Goal: Information Seeking & Learning: Learn about a topic

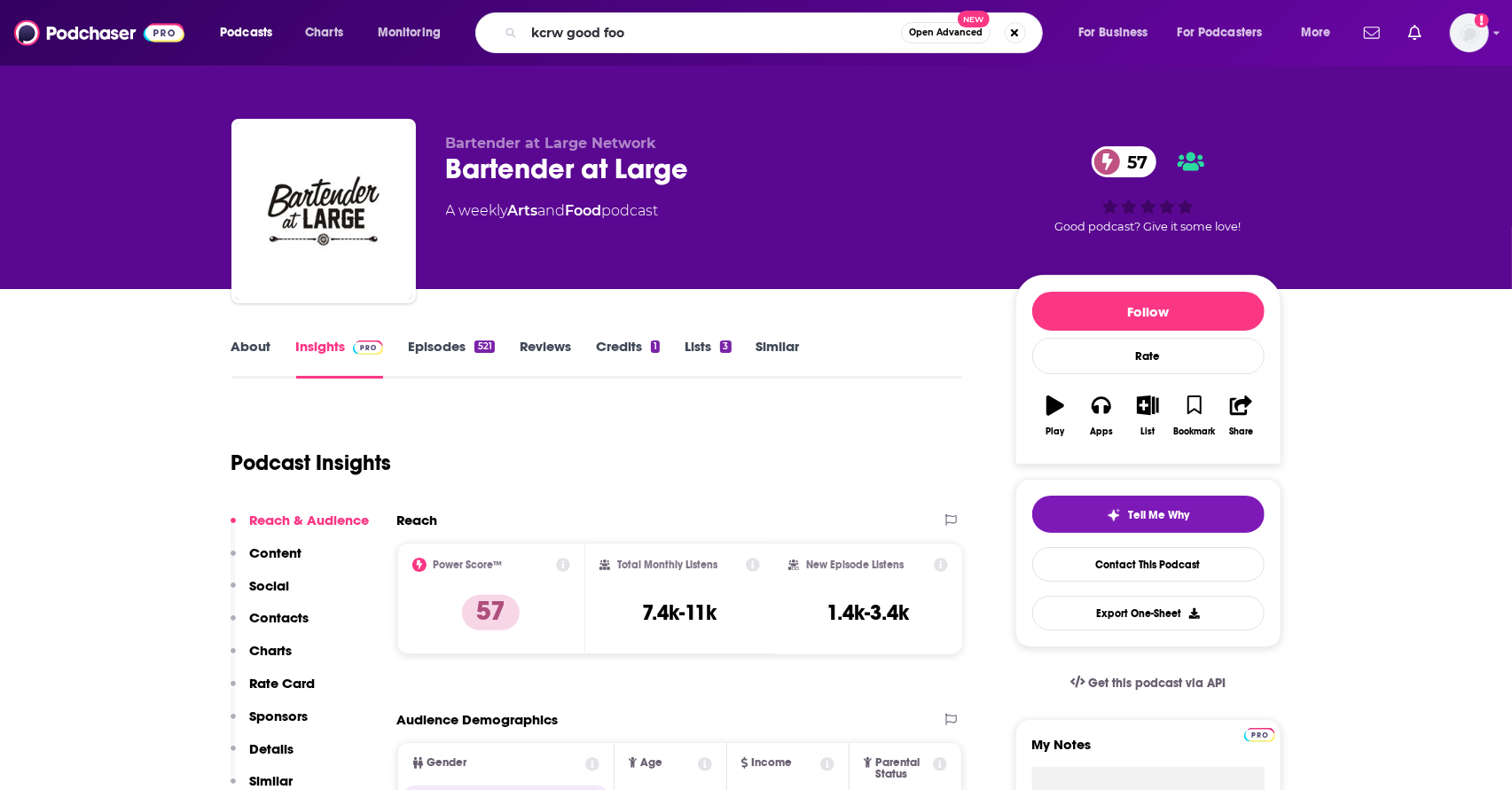
type input "kcrw good food"
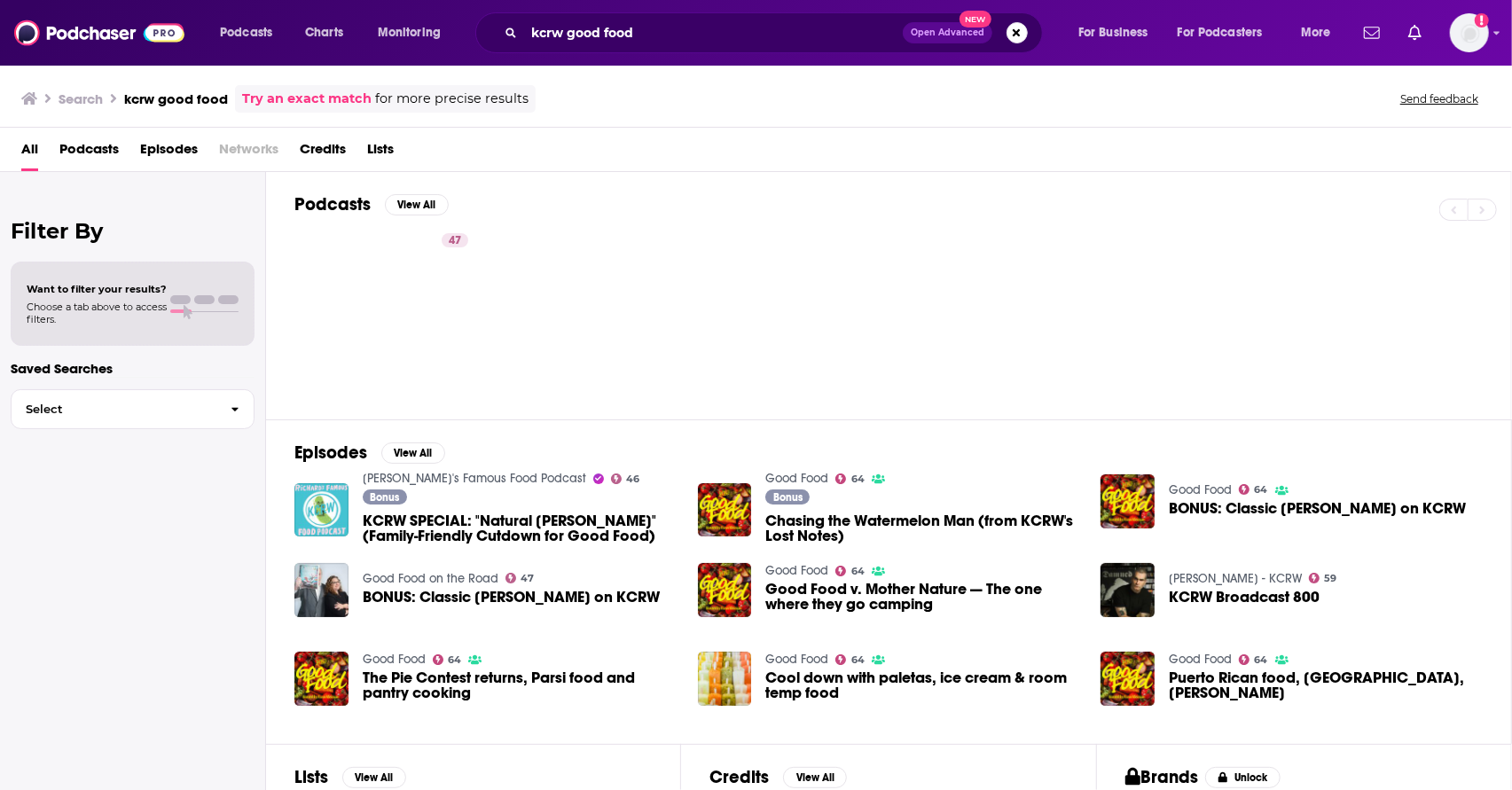
click at [776, 471] on link "Good Food" at bounding box center [796, 478] width 63 height 15
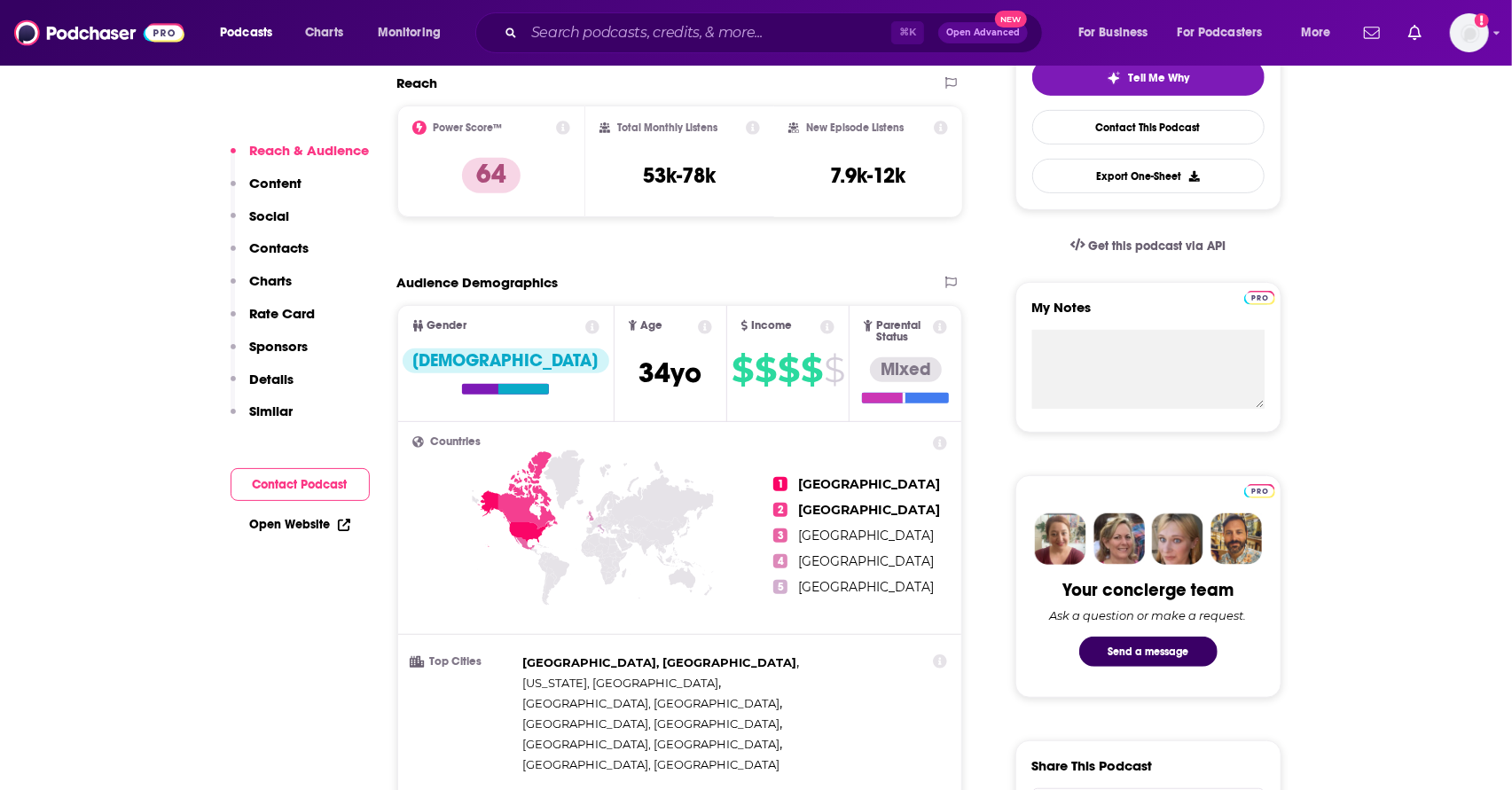
scroll to position [271, 0]
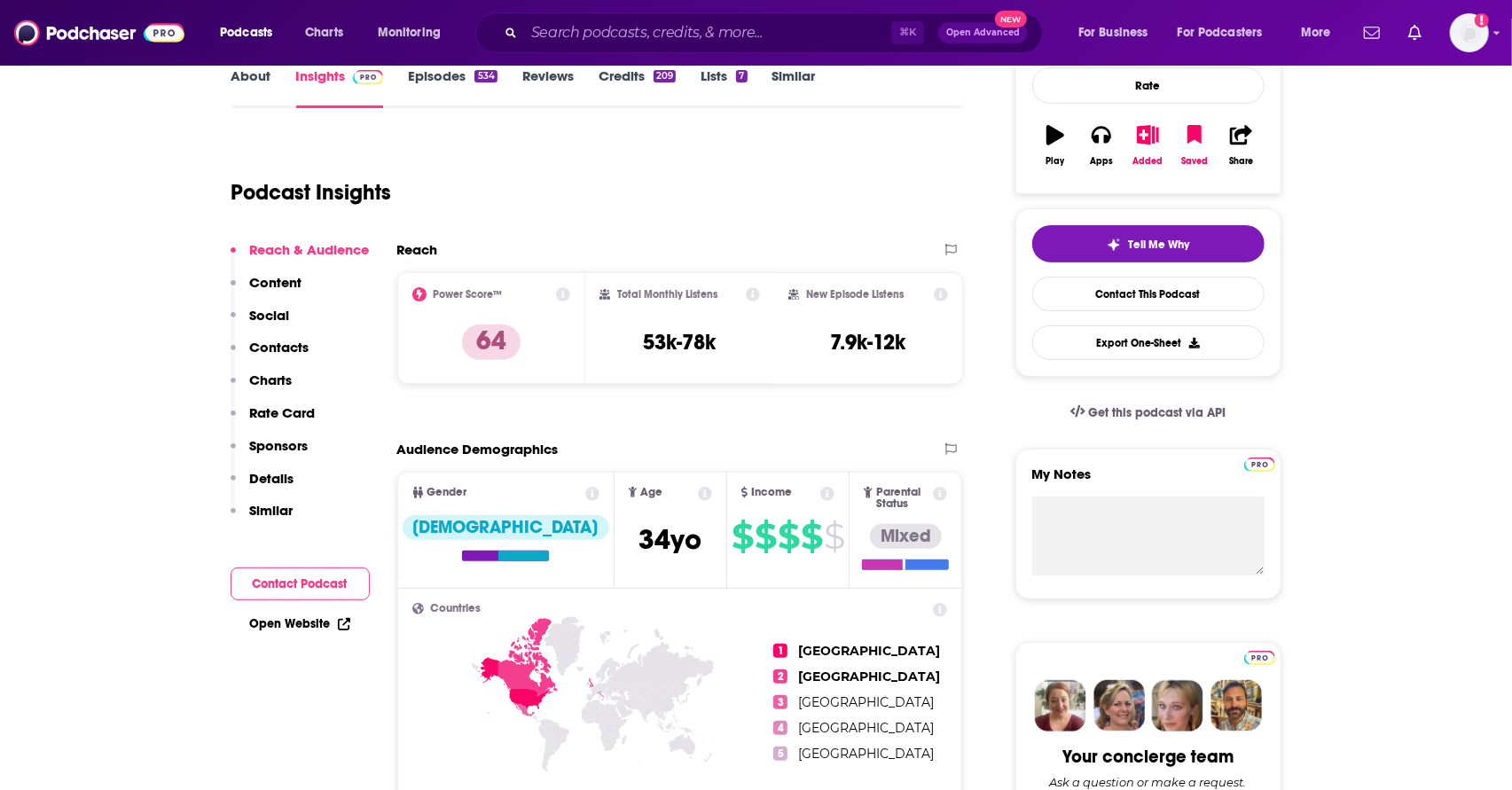
click at [273, 284] on p "Content" at bounding box center [276, 283] width 52 height 17
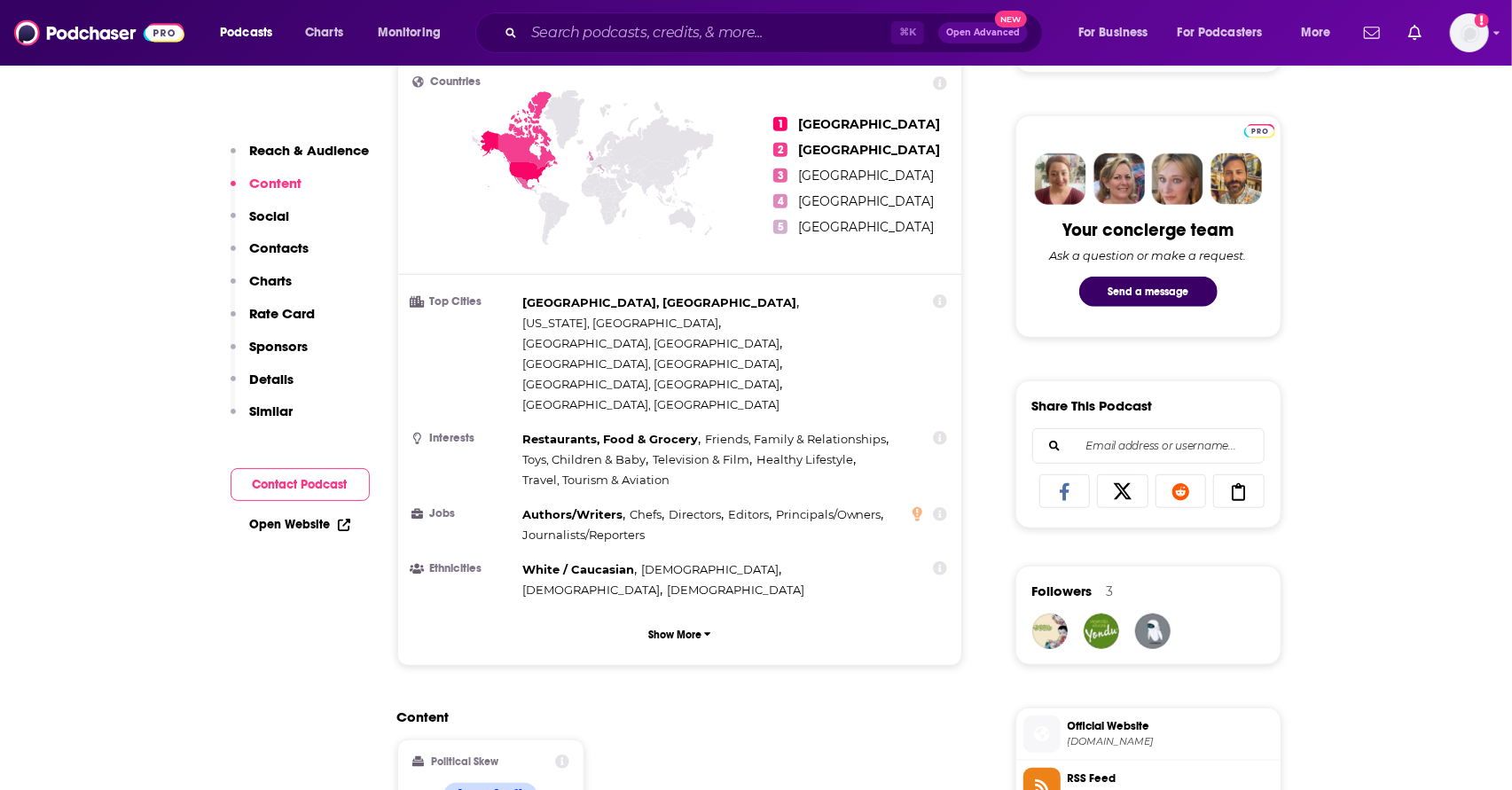
scroll to position [0, 0]
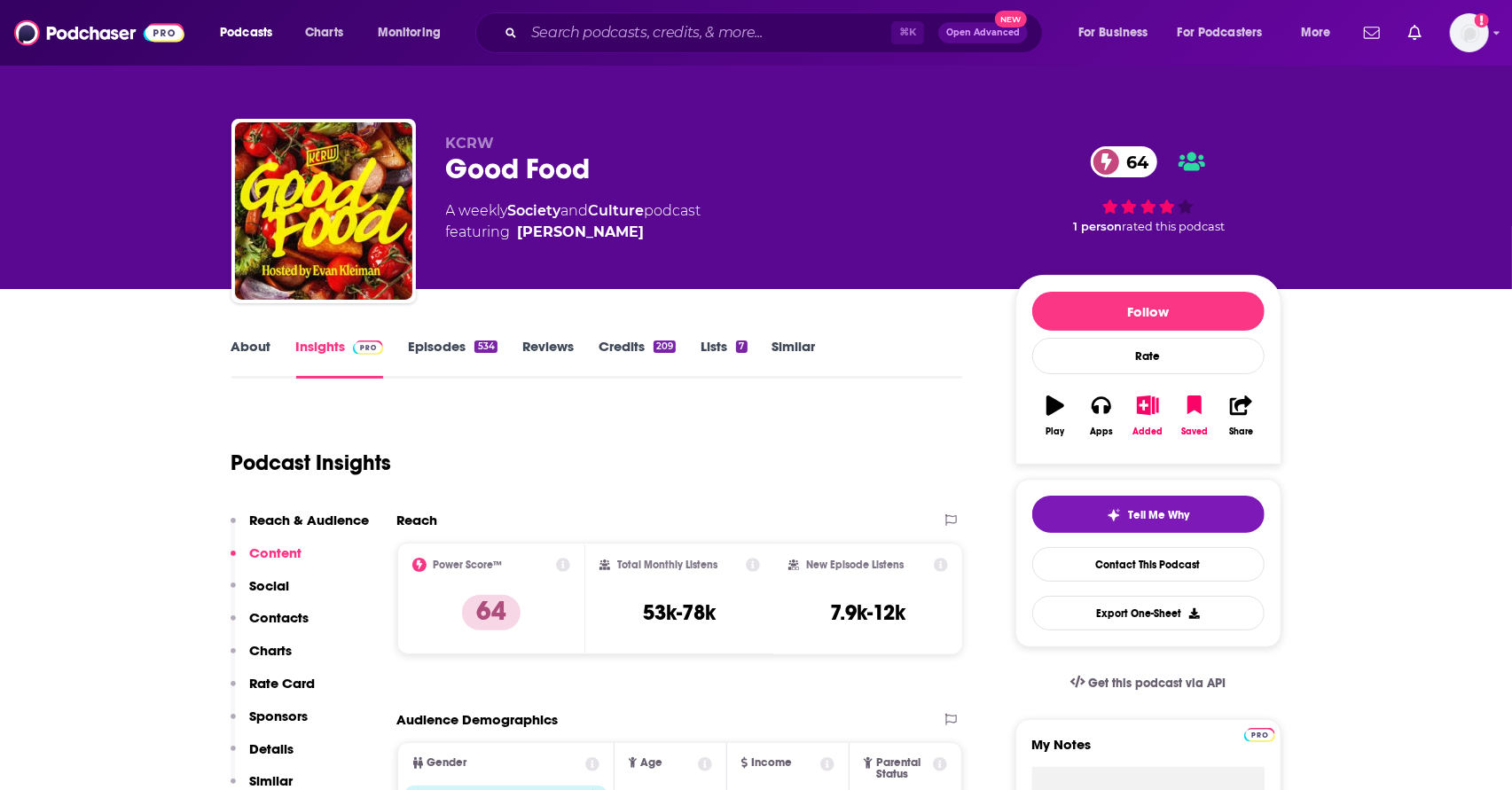
click at [432, 356] on link "Episodes 534" at bounding box center [452, 358] width 89 height 41
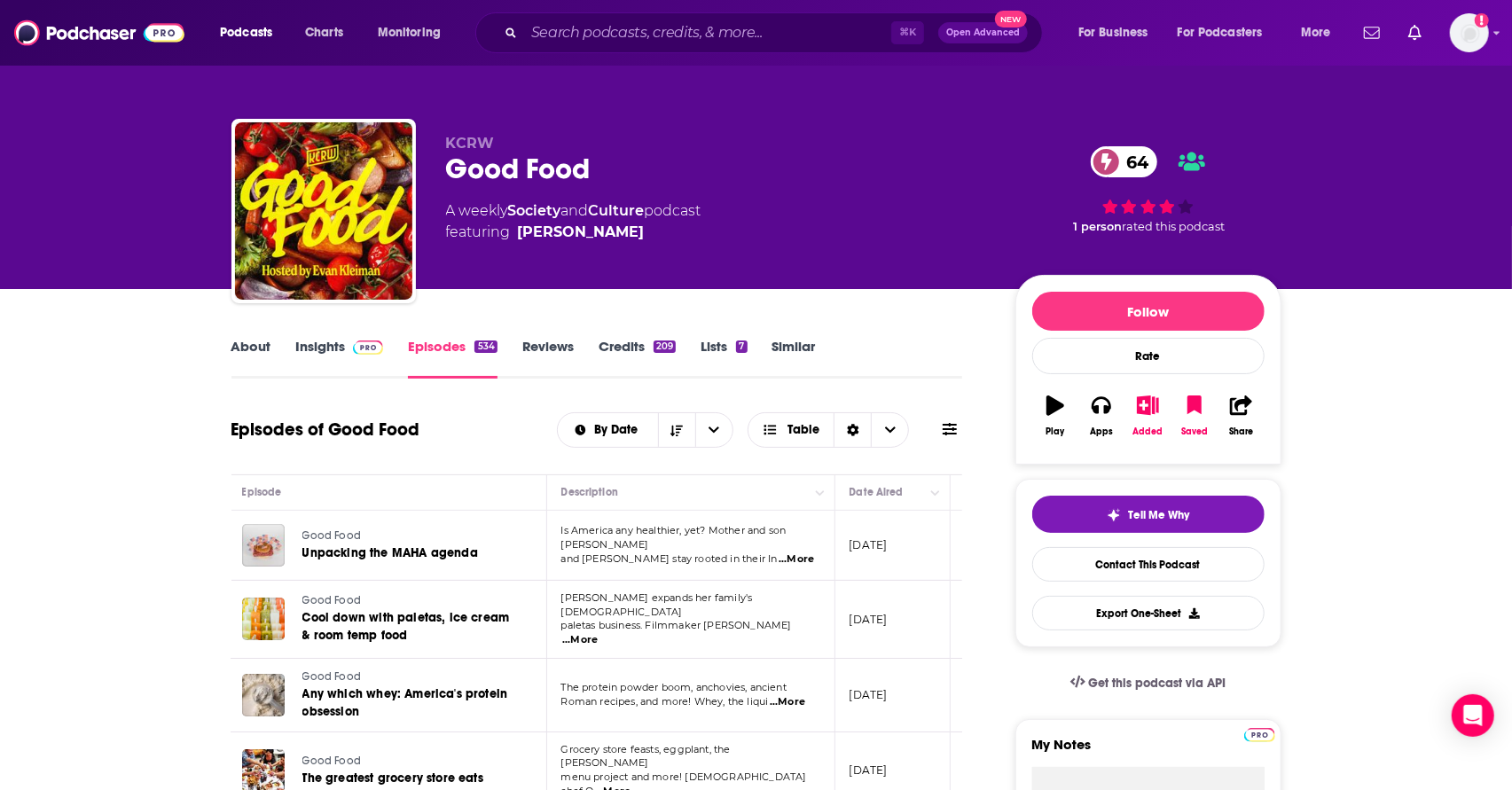
click at [339, 354] on link "Insights" at bounding box center [339, 358] width 88 height 41
